Goal: Information Seeking & Learning: Learn about a topic

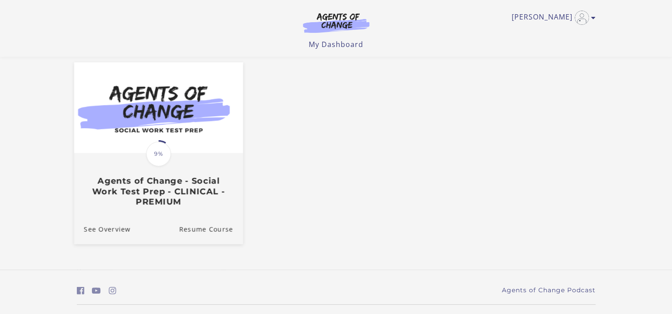
click at [189, 160] on div "Translation missing: en.liquid.partials.dashboard_course_card.progress_descript…" at bounding box center [158, 180] width 169 height 53
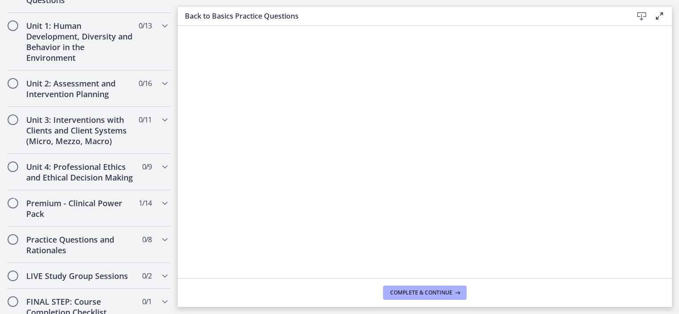
scroll to position [803, 0]
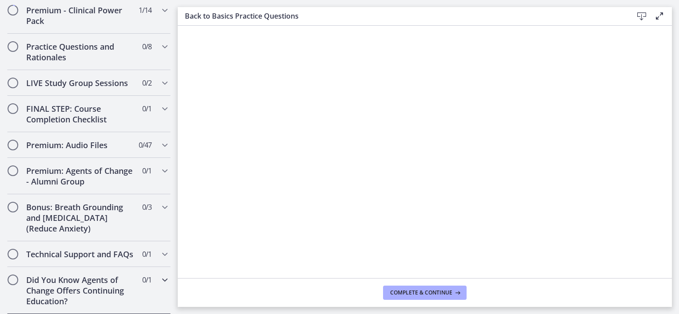
click at [98, 287] on h2 "Did You Know Agents of Change Offers Continuing Education?" at bounding box center [80, 291] width 108 height 32
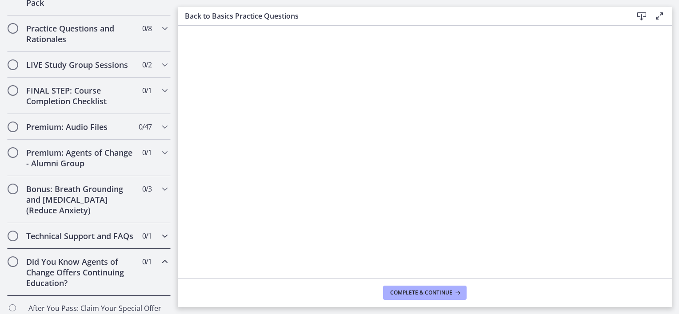
scroll to position [508, 0]
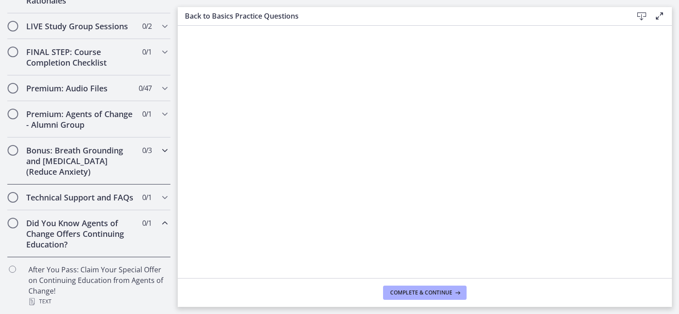
click at [90, 160] on h2 "Bonus: Breath Grounding and [MEDICAL_DATA] (Reduce Anxiety)" at bounding box center [80, 161] width 108 height 32
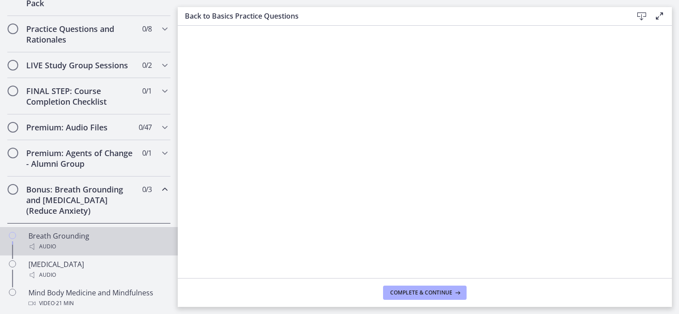
scroll to position [450, 0]
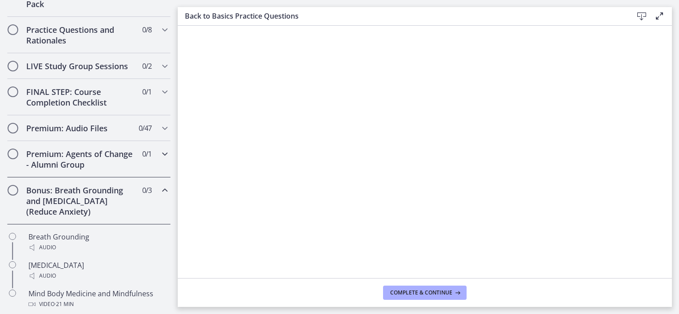
click at [83, 170] on h2 "Premium: Agents of Change - Alumni Group" at bounding box center [80, 159] width 108 height 21
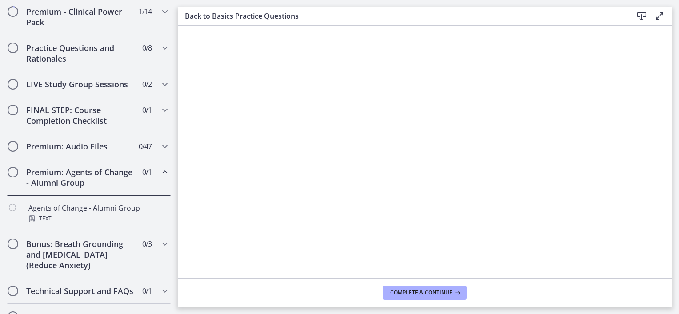
scroll to position [431, 0]
click at [87, 152] on h2 "Premium: Audio Files" at bounding box center [80, 147] width 108 height 11
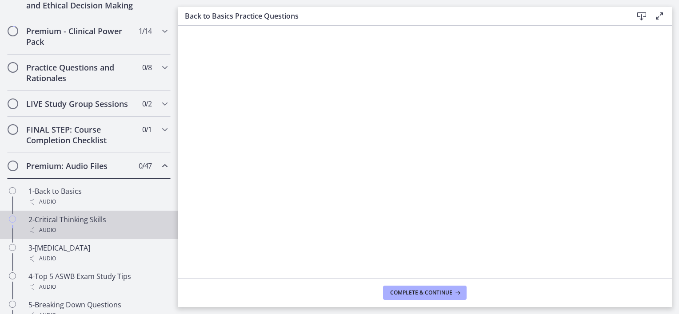
scroll to position [400, 0]
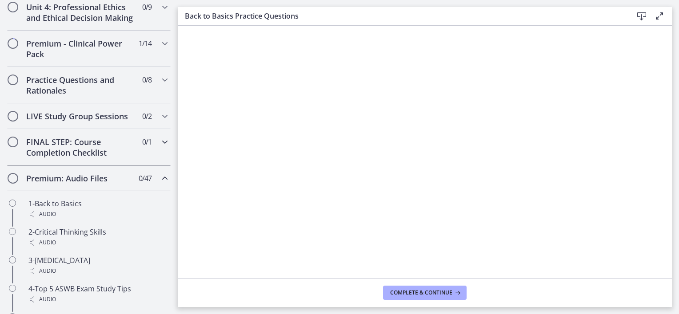
click at [82, 150] on h2 "FINAL STEP: Course Completion Checklist" at bounding box center [80, 147] width 108 height 21
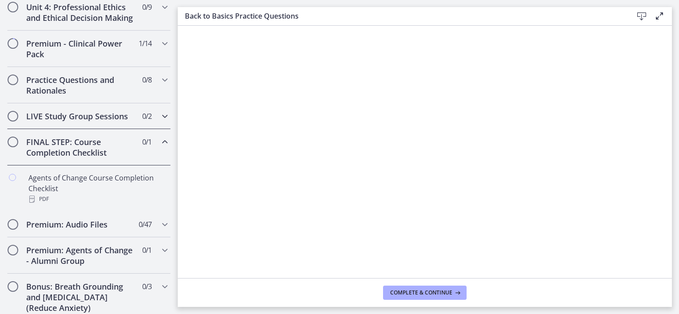
click at [85, 129] on div "LIVE Study Group Sessions 0 / 2 Completed" at bounding box center [88, 116] width 163 height 26
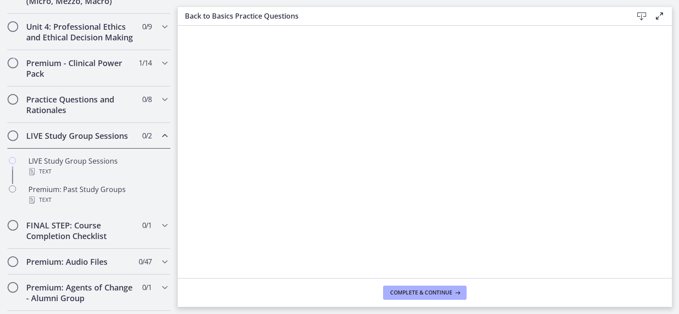
scroll to position [378, 0]
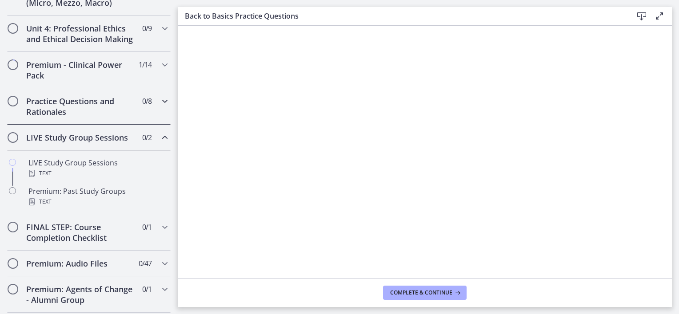
click at [79, 117] on h2 "Practice Questions and Rationales" at bounding box center [80, 106] width 108 height 21
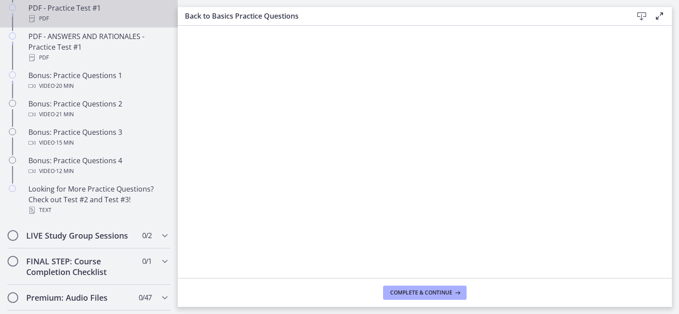
scroll to position [552, 0]
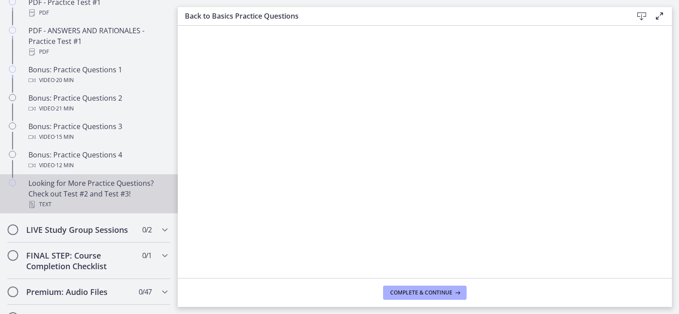
click at [73, 201] on div "Looking for More Practice Questions? Check out Test #2 and Test #3! Text" at bounding box center [97, 194] width 139 height 32
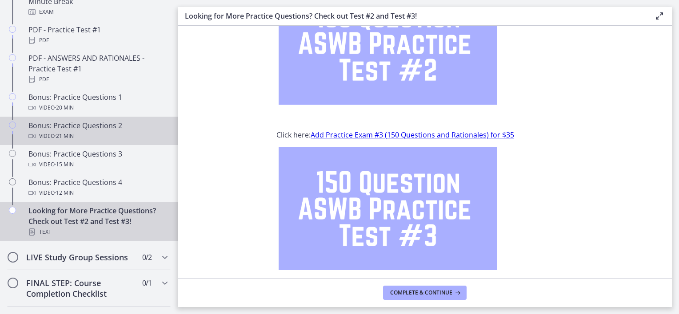
scroll to position [524, 0]
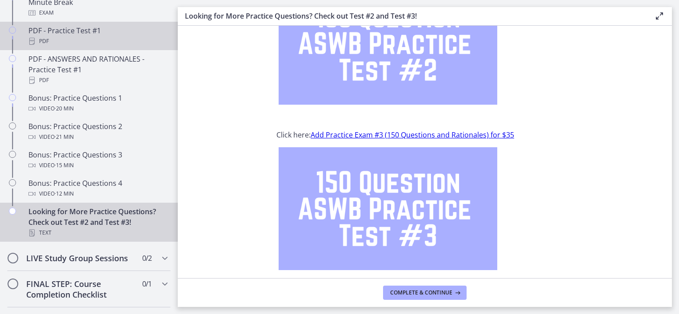
click at [81, 47] on div "PDF" at bounding box center [97, 41] width 139 height 11
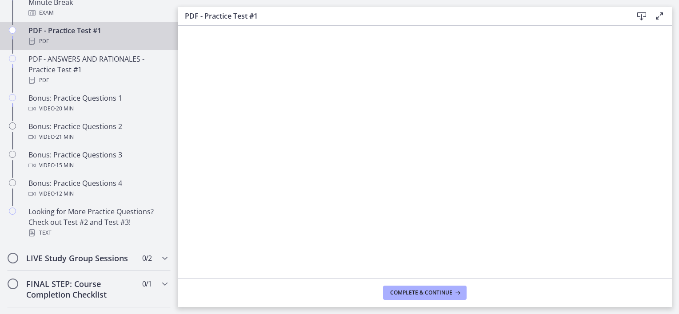
click at [641, 20] on icon at bounding box center [641, 16] width 11 height 11
